Goal: Information Seeking & Learning: Understand process/instructions

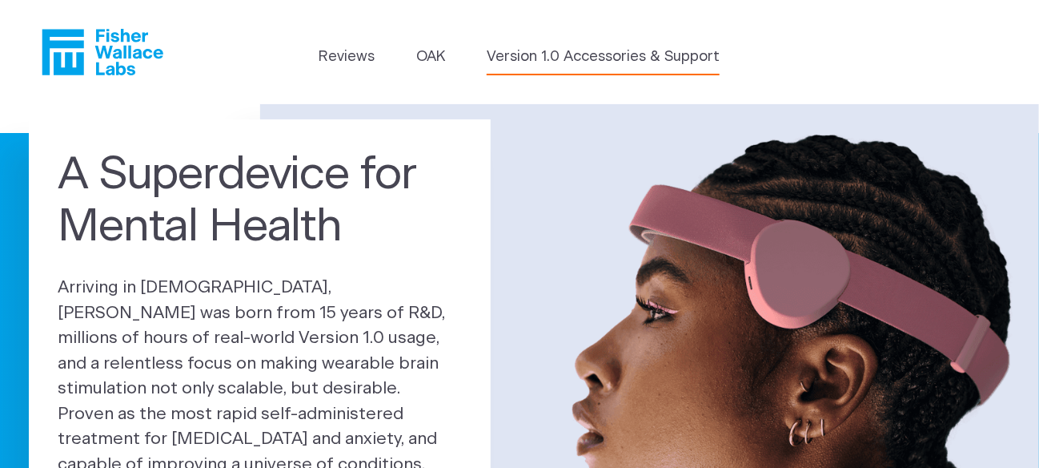
click at [571, 57] on link "Version 1.0 Accessories & Support" at bounding box center [603, 57] width 233 height 22
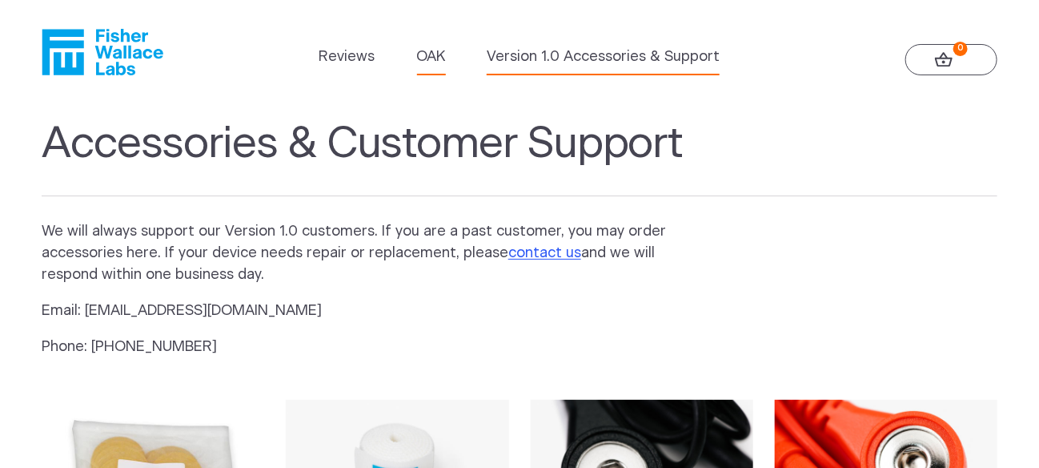
click at [432, 58] on link "OAK" at bounding box center [431, 57] width 29 height 22
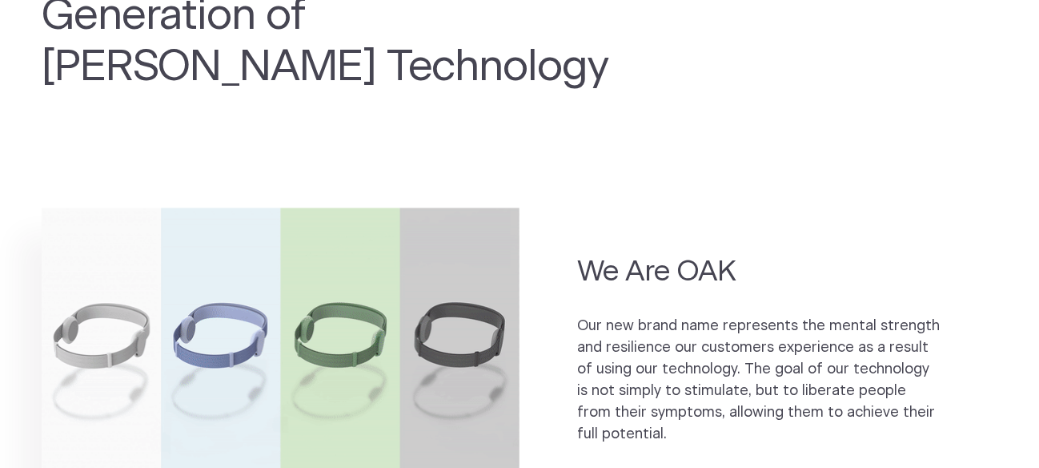
scroll to position [720, 0]
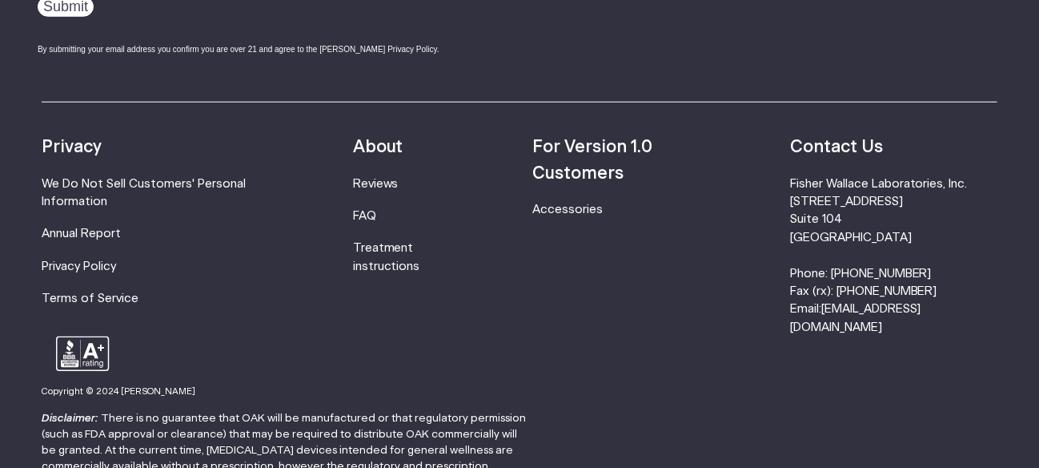
scroll to position [2802, 0]
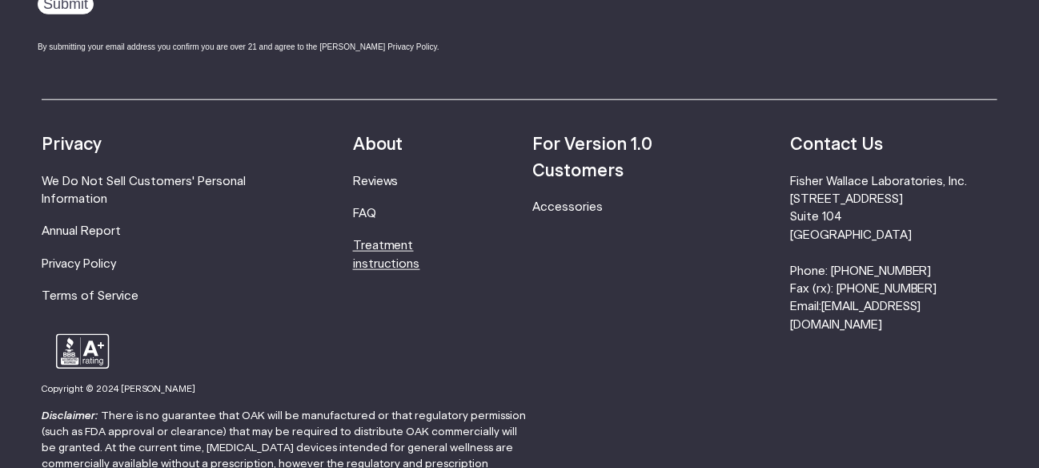
click at [420, 247] on link "Treatment instructions" at bounding box center [386, 254] width 67 height 30
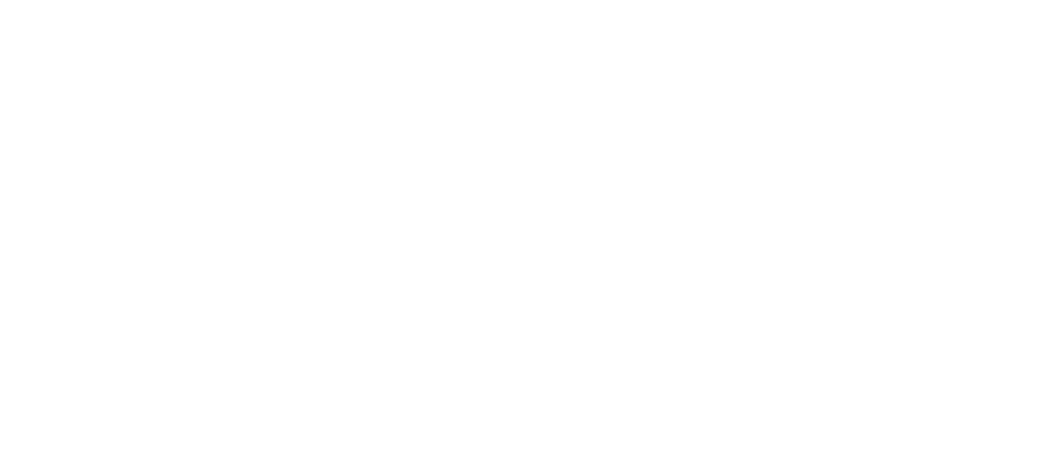
scroll to position [400, 0]
